Goal: Entertainment & Leisure: Browse casually

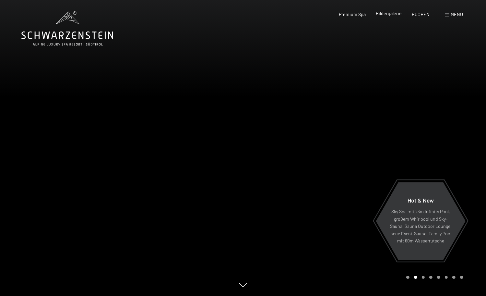
click at [384, 13] on span "Bildergalerie" at bounding box center [389, 14] width 26 height 6
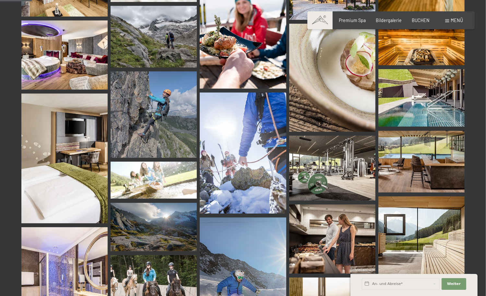
scroll to position [458, 0]
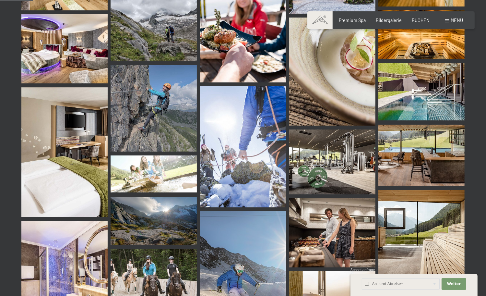
click at [420, 93] on img at bounding box center [421, 91] width 86 height 57
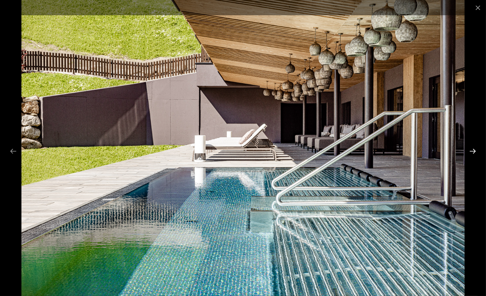
click at [471, 154] on button "Next slide" at bounding box center [473, 151] width 14 height 13
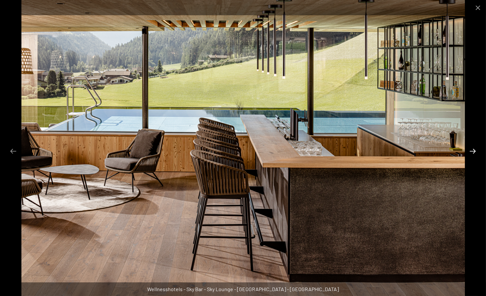
click at [471, 154] on button "Next slide" at bounding box center [473, 151] width 14 height 13
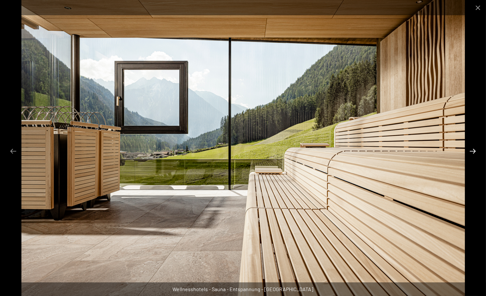
click at [471, 154] on button "Next slide" at bounding box center [473, 151] width 14 height 13
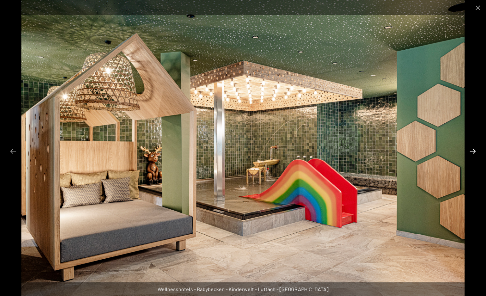
click at [471, 154] on button "Next slide" at bounding box center [473, 151] width 14 height 13
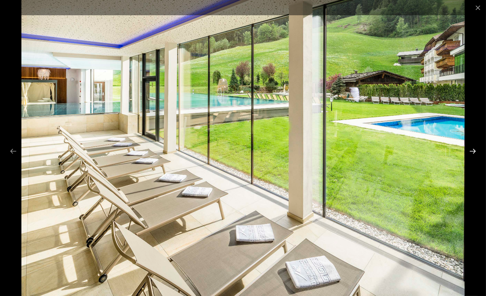
click at [471, 154] on button "Next slide" at bounding box center [473, 151] width 14 height 13
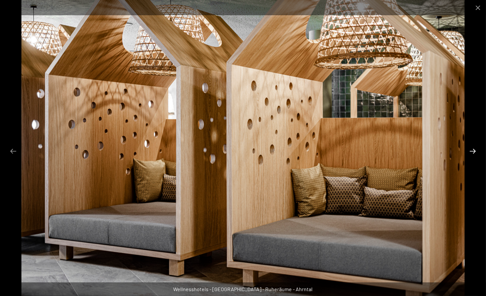
click at [471, 154] on button "Next slide" at bounding box center [473, 151] width 14 height 13
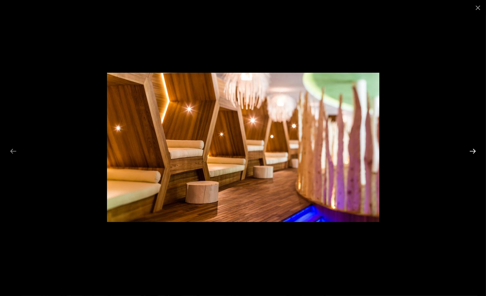
click at [471, 154] on button "Next slide" at bounding box center [473, 151] width 14 height 13
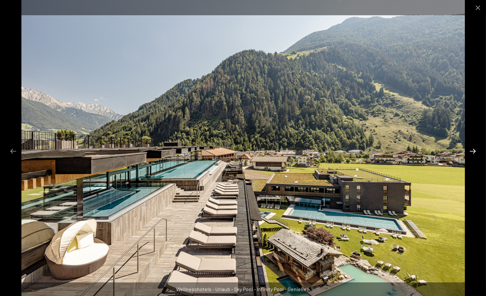
click at [472, 149] on button "Next slide" at bounding box center [473, 151] width 14 height 13
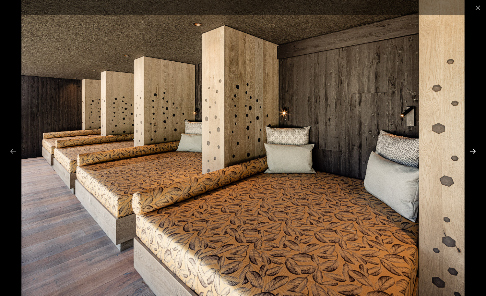
click at [472, 149] on button "Next slide" at bounding box center [473, 151] width 14 height 13
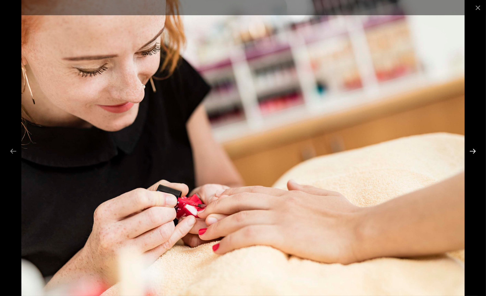
click at [472, 149] on button "Next slide" at bounding box center [473, 151] width 14 height 13
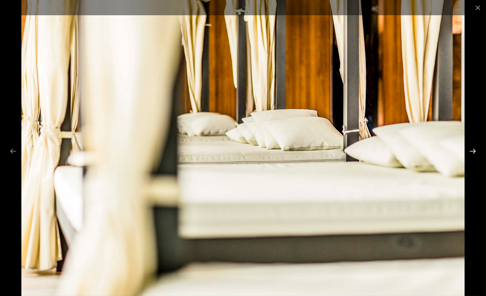
click at [472, 149] on button "Next slide" at bounding box center [473, 151] width 14 height 13
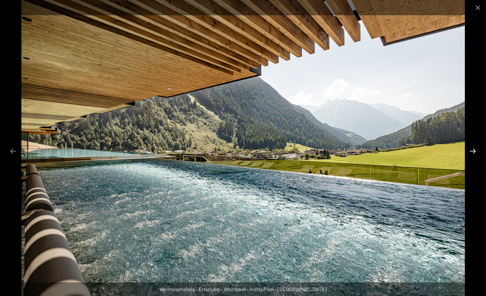
click at [474, 149] on button "Next slide" at bounding box center [473, 151] width 14 height 13
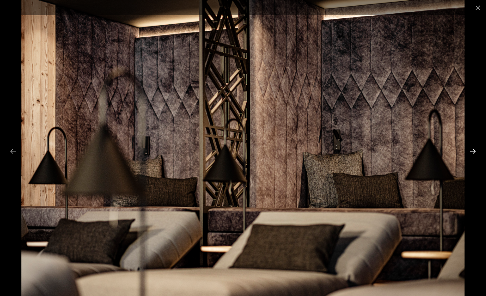
click at [474, 149] on button "Next slide" at bounding box center [473, 151] width 14 height 13
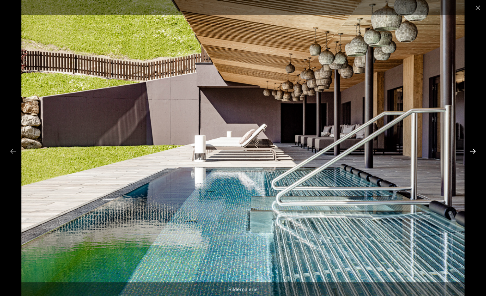
click at [474, 149] on button "Next slide" at bounding box center [473, 151] width 14 height 13
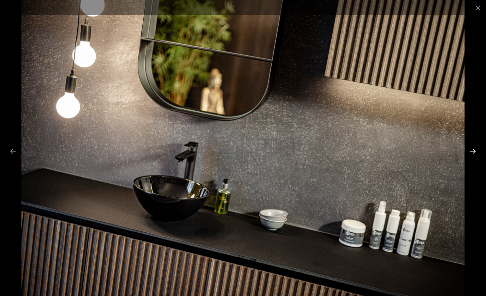
click at [474, 149] on button "Next slide" at bounding box center [473, 151] width 14 height 13
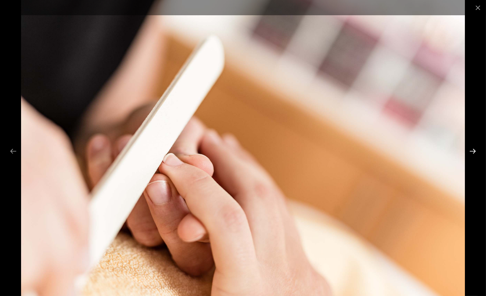
click at [474, 149] on button "Next slide" at bounding box center [473, 151] width 14 height 13
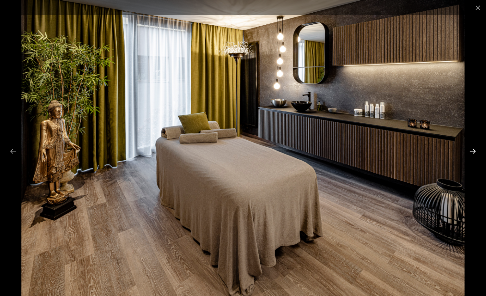
click at [474, 149] on button "Next slide" at bounding box center [473, 151] width 14 height 13
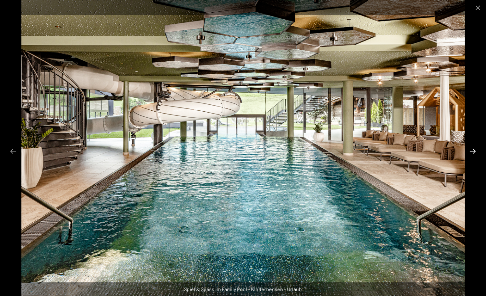
click at [474, 149] on button "Next slide" at bounding box center [473, 151] width 14 height 13
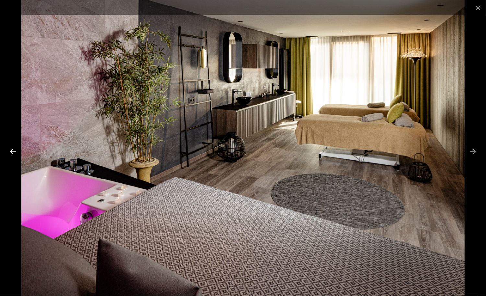
click at [12, 149] on button "Previous slide" at bounding box center [13, 151] width 14 height 13
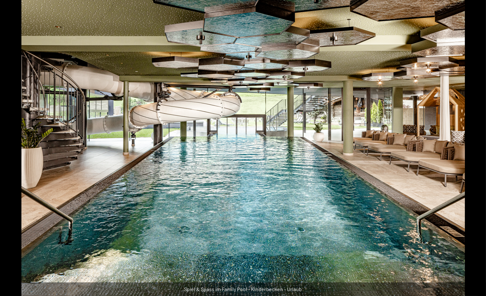
click at [473, 151] on button "Next slide" at bounding box center [476, 151] width 14 height 13
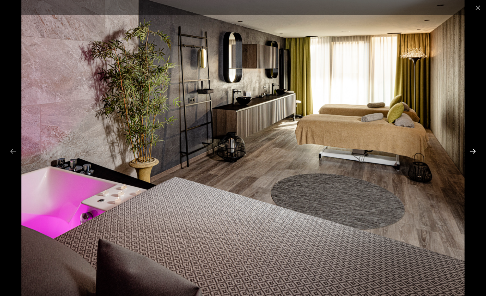
click at [473, 151] on button "Next slide" at bounding box center [473, 151] width 14 height 13
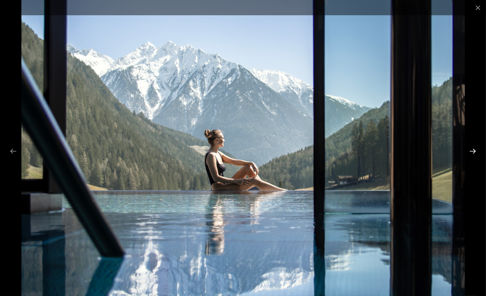
click at [473, 151] on button "Next slide" at bounding box center [473, 151] width 14 height 13
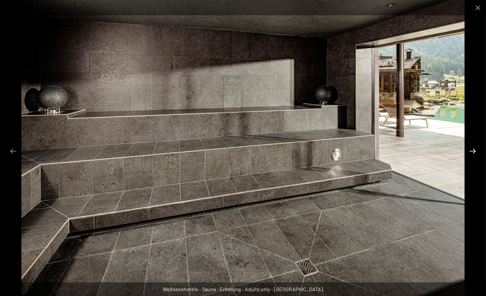
click at [473, 151] on button "Next slide" at bounding box center [473, 151] width 14 height 13
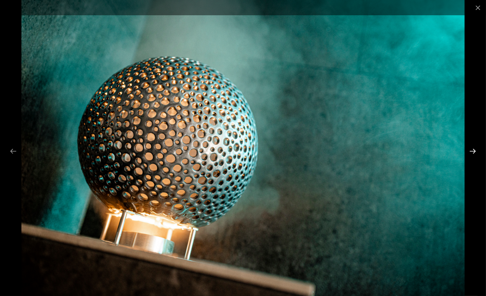
click at [473, 151] on button "Next slide" at bounding box center [473, 151] width 14 height 13
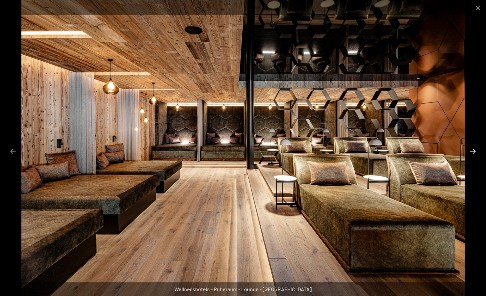
click at [473, 151] on button "Next slide" at bounding box center [473, 151] width 14 height 13
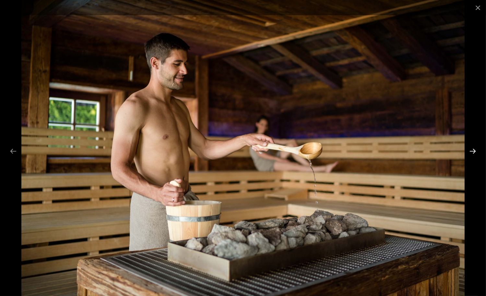
click at [473, 151] on button "Next slide" at bounding box center [473, 151] width 14 height 13
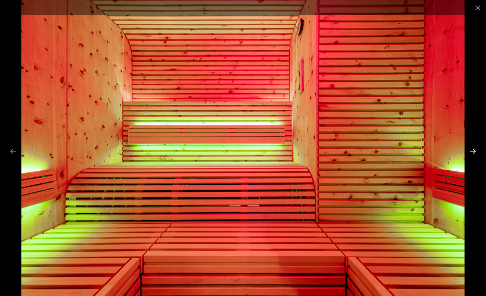
click at [473, 151] on button "Next slide" at bounding box center [473, 151] width 14 height 13
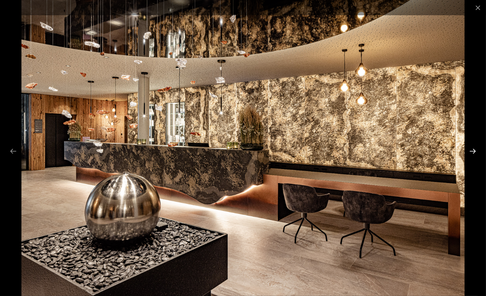
click at [473, 151] on button "Next slide" at bounding box center [473, 151] width 14 height 13
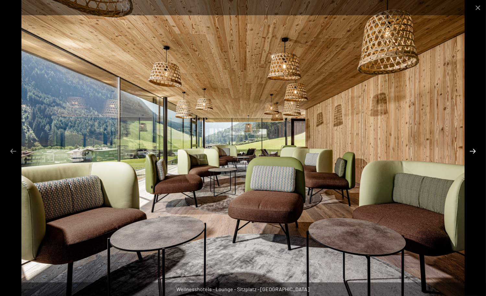
click at [473, 151] on button "Next slide" at bounding box center [473, 151] width 14 height 13
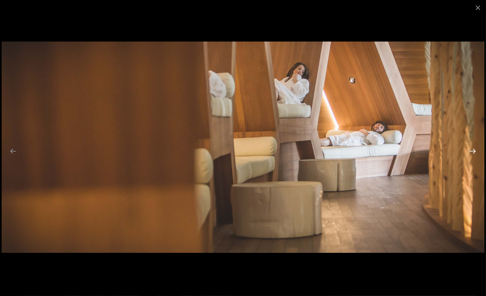
click at [473, 151] on button "Next slide" at bounding box center [473, 151] width 14 height 13
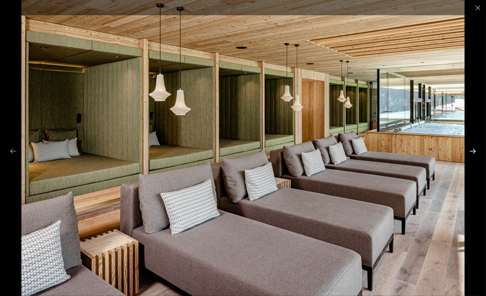
click at [473, 151] on button "Next slide" at bounding box center [473, 151] width 14 height 13
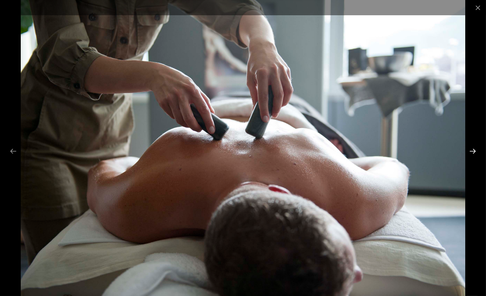
click at [473, 151] on button "Next slide" at bounding box center [473, 151] width 14 height 13
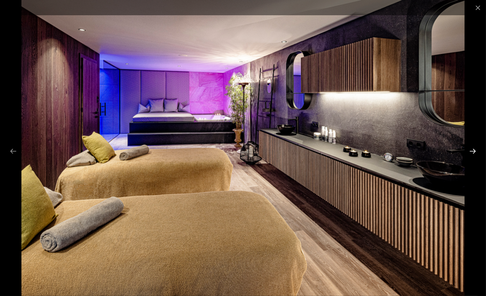
click at [473, 151] on button "Next slide" at bounding box center [473, 151] width 14 height 13
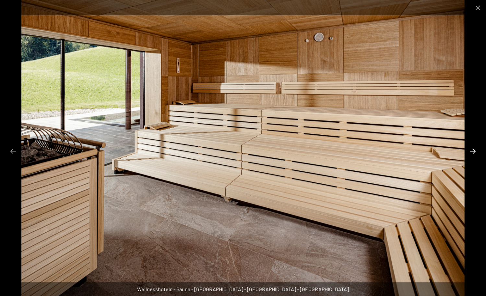
click at [473, 151] on button "Next slide" at bounding box center [473, 151] width 14 height 13
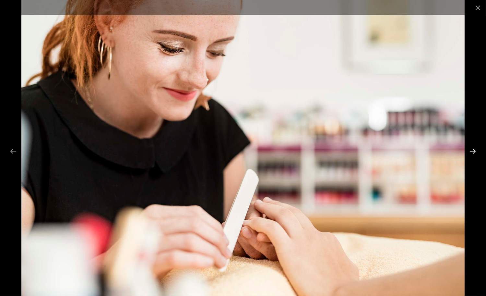
click at [473, 151] on button "Next slide" at bounding box center [473, 151] width 14 height 13
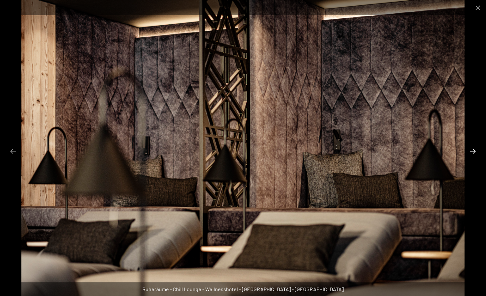
click at [473, 151] on button "Next slide" at bounding box center [473, 151] width 14 height 13
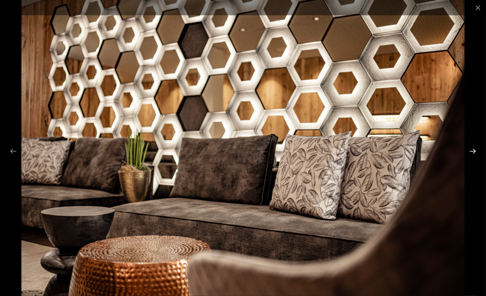
click at [473, 151] on button "Next slide" at bounding box center [473, 151] width 14 height 13
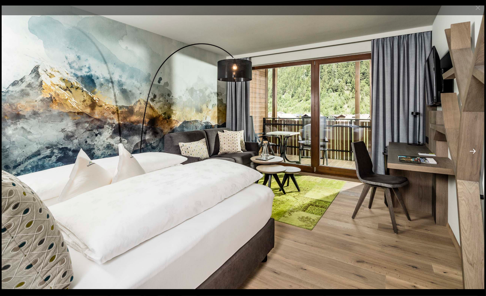
click at [473, 151] on button "Next slide" at bounding box center [473, 151] width 14 height 13
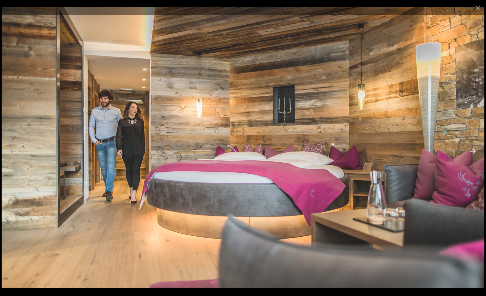
click at [473, 151] on button "Next slide" at bounding box center [473, 151] width 14 height 13
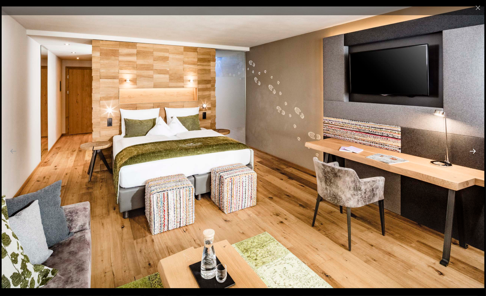
click at [473, 151] on button "Next slide" at bounding box center [473, 151] width 14 height 13
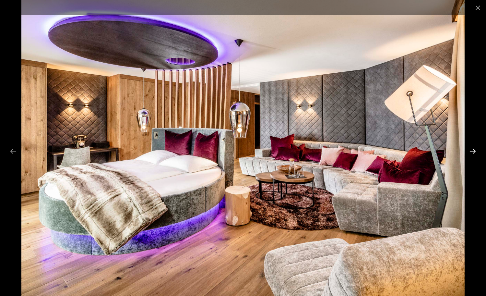
click at [473, 151] on button "Next slide" at bounding box center [473, 151] width 14 height 13
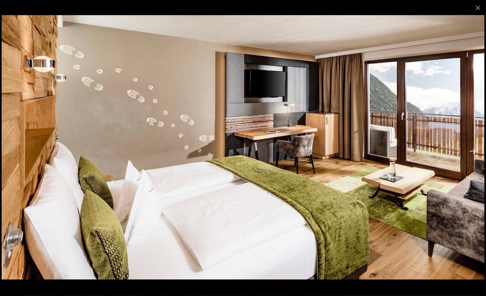
click at [473, 151] on button "Next slide" at bounding box center [473, 151] width 14 height 13
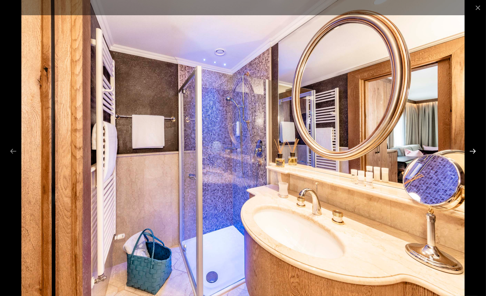
click at [473, 151] on button "Next slide" at bounding box center [473, 151] width 14 height 13
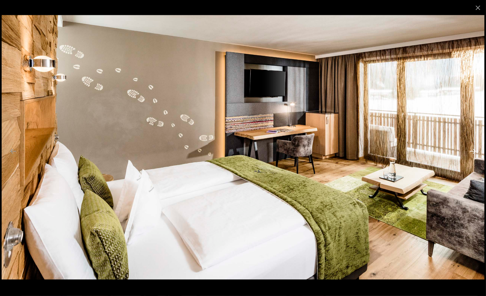
click at [473, 151] on button "Next slide" at bounding box center [473, 151] width 14 height 13
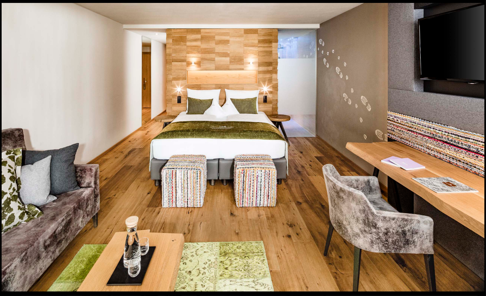
click at [473, 151] on button "Next slide" at bounding box center [476, 151] width 14 height 13
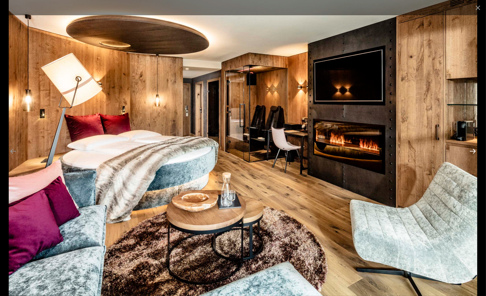
click at [473, 151] on button "Next slide" at bounding box center [473, 151] width 14 height 13
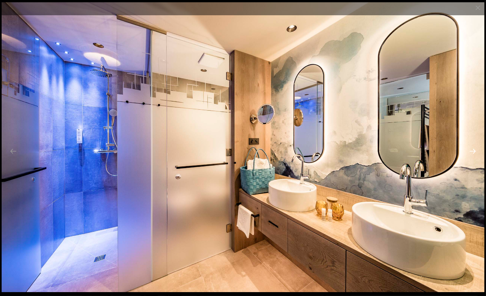
click at [473, 151] on button "Next slide" at bounding box center [473, 151] width 14 height 13
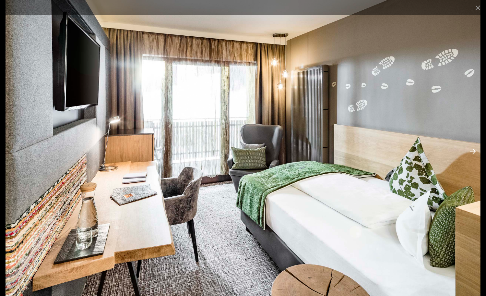
click at [473, 151] on button "Next slide" at bounding box center [473, 151] width 14 height 13
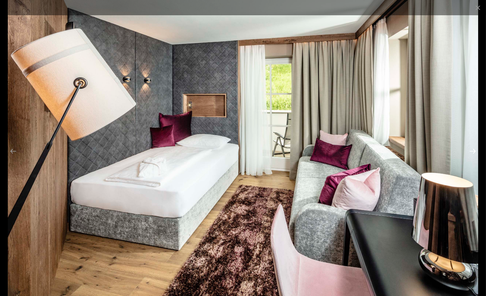
click at [473, 151] on button "Next slide" at bounding box center [473, 151] width 14 height 13
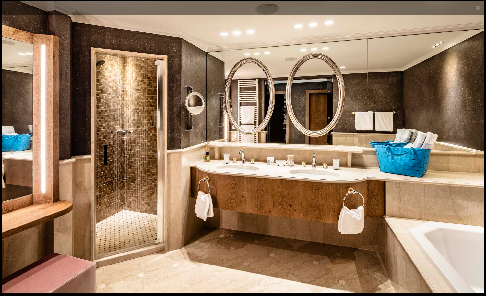
click at [473, 151] on button "Next slide" at bounding box center [473, 151] width 14 height 13
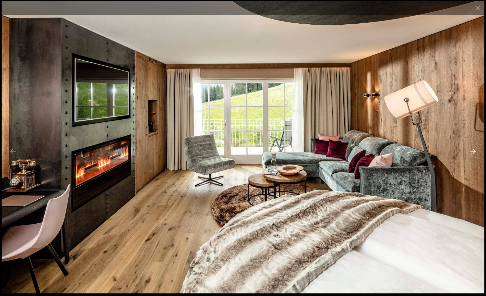
click at [473, 151] on button "Next slide" at bounding box center [473, 151] width 14 height 13
